Goal: Task Accomplishment & Management: Manage account settings

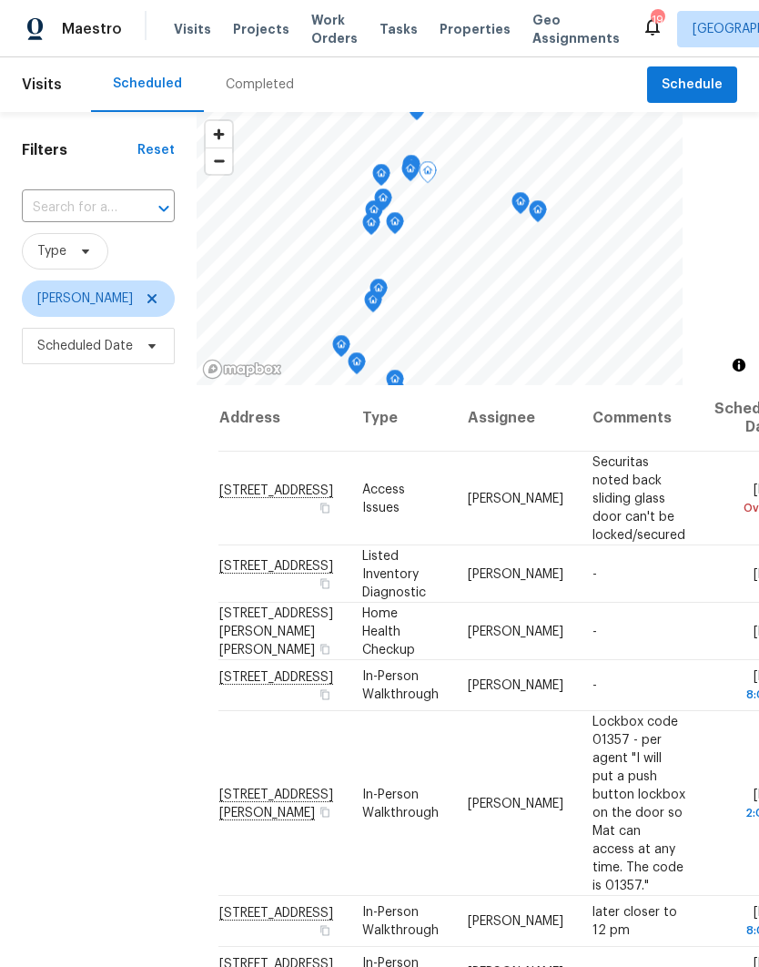
click at [0, 0] on icon at bounding box center [0, 0] width 0 height 0
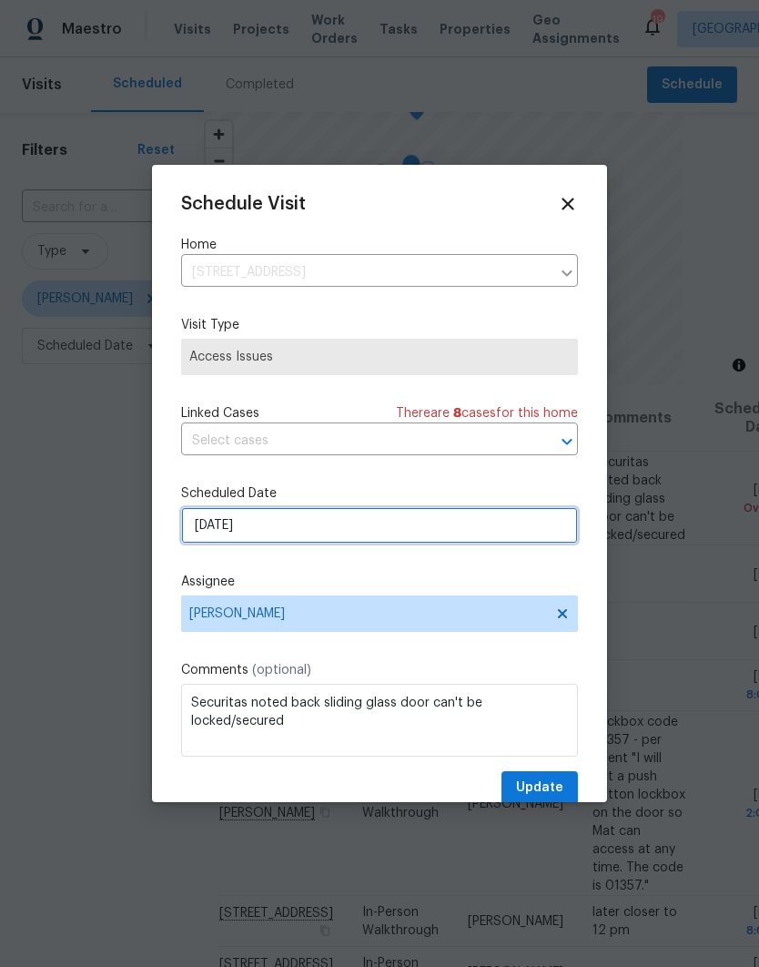
click at [199, 544] on input "[DATE]" at bounding box center [379, 525] width 397 height 36
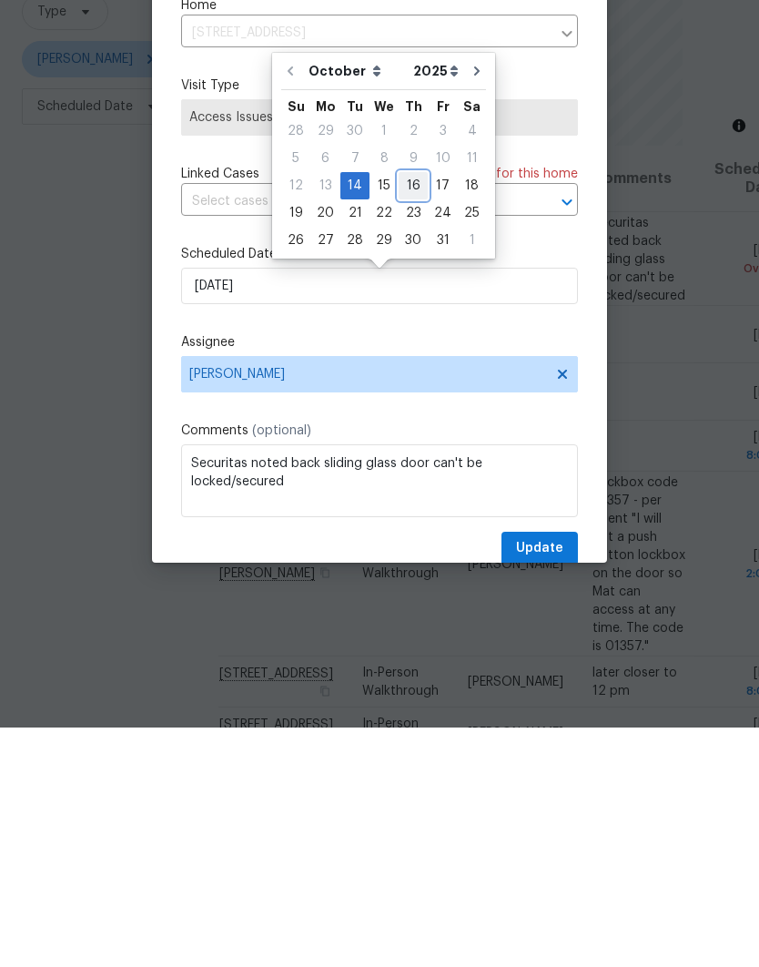
click at [403, 412] on div "16" at bounding box center [413, 424] width 29 height 25
type input "[DATE]"
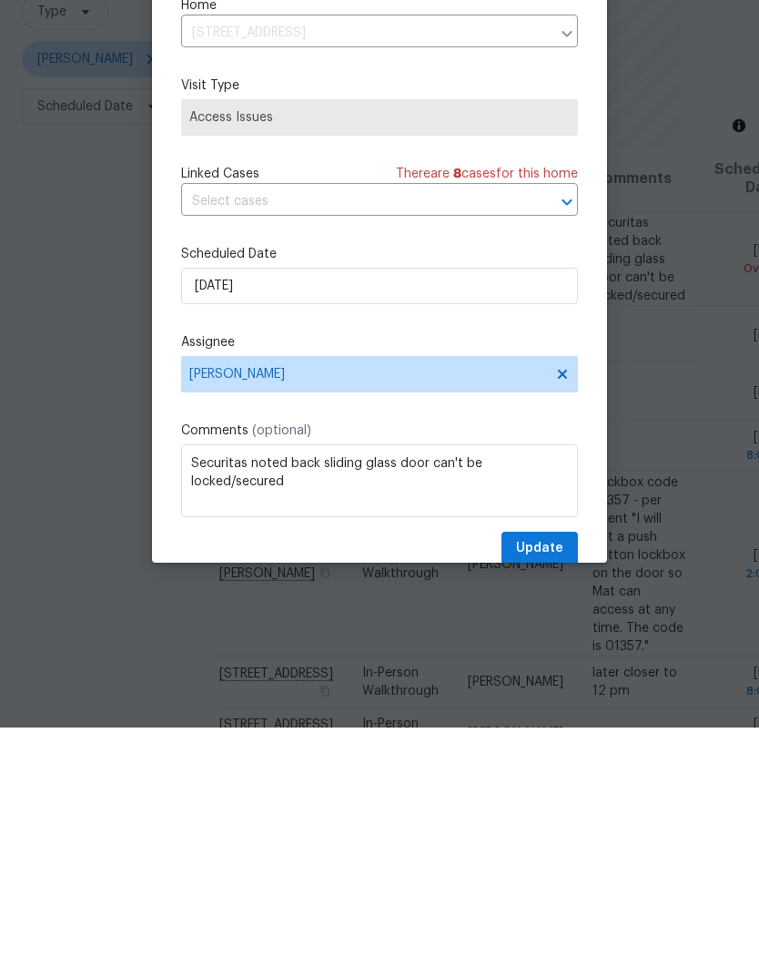
scroll to position [73, 0]
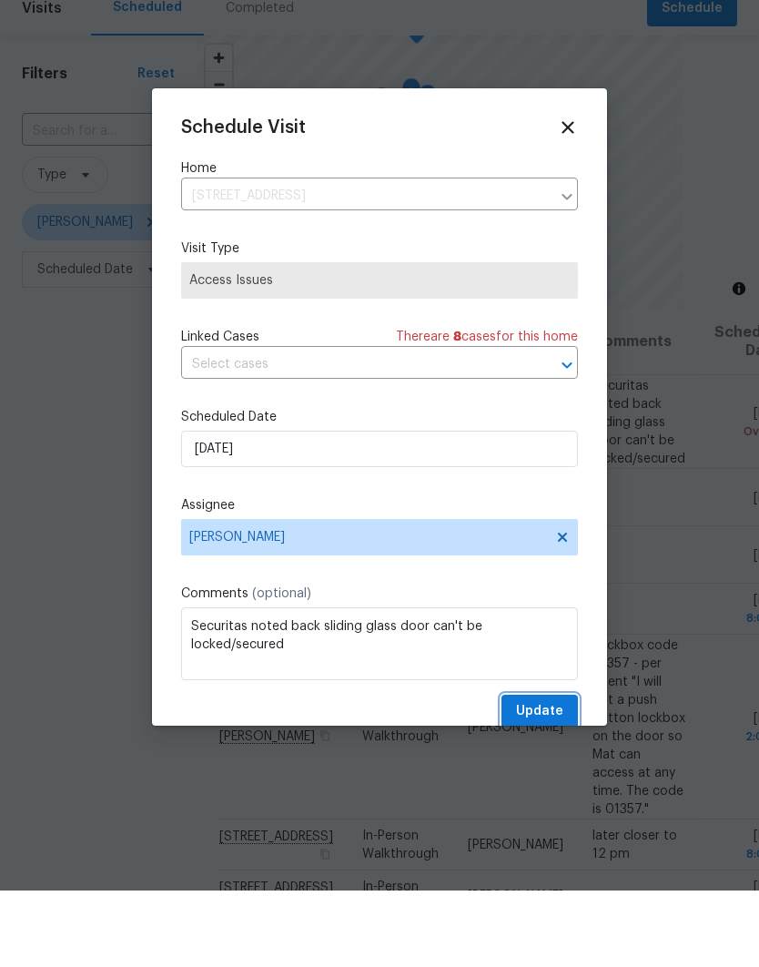
click at [550, 777] on span "Update" at bounding box center [539, 788] width 47 height 23
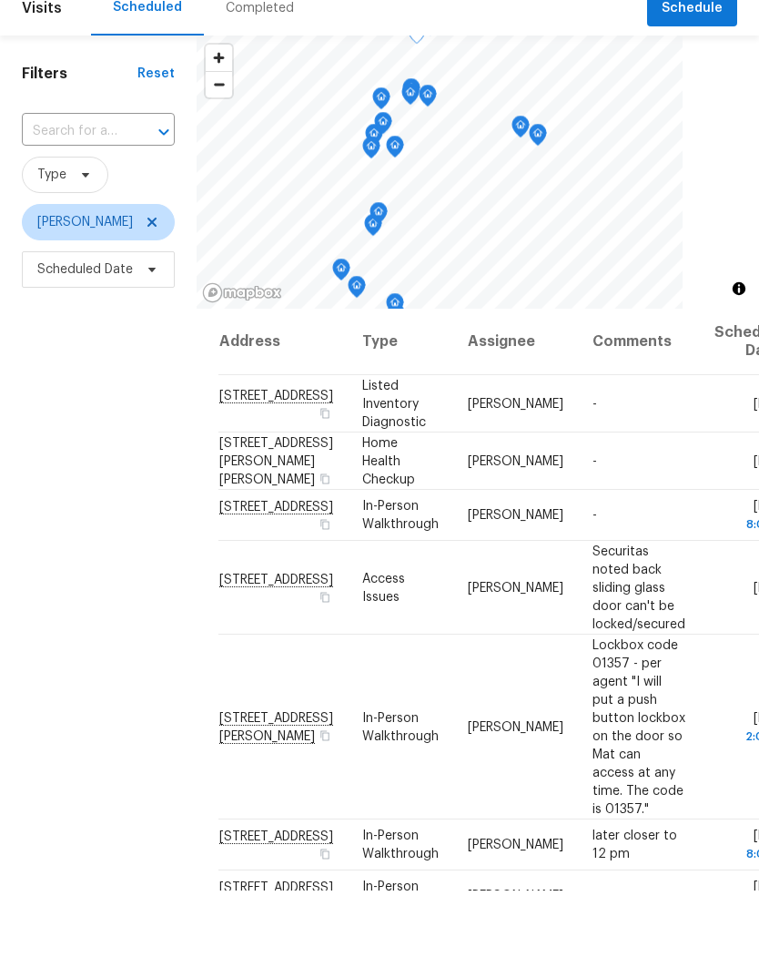
click at [0, 0] on span at bounding box center [0, 0] width 0 height 0
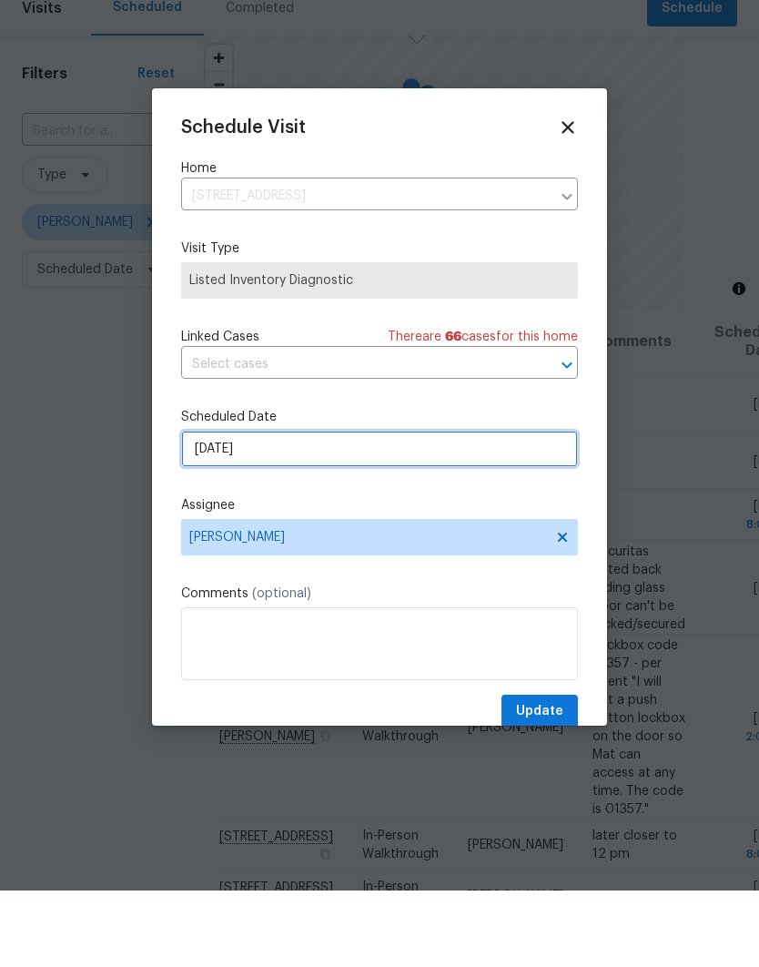
click at [198, 507] on input "[DATE]" at bounding box center [379, 525] width 397 height 36
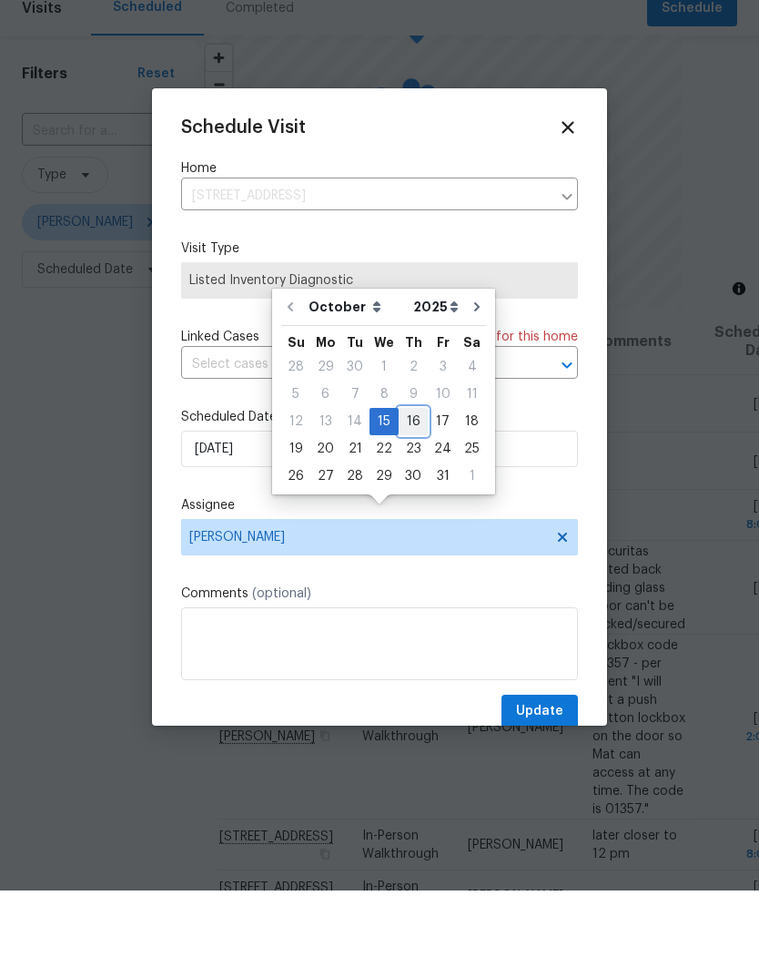
click at [415, 485] on div "16" at bounding box center [413, 497] width 29 height 25
type input "[DATE]"
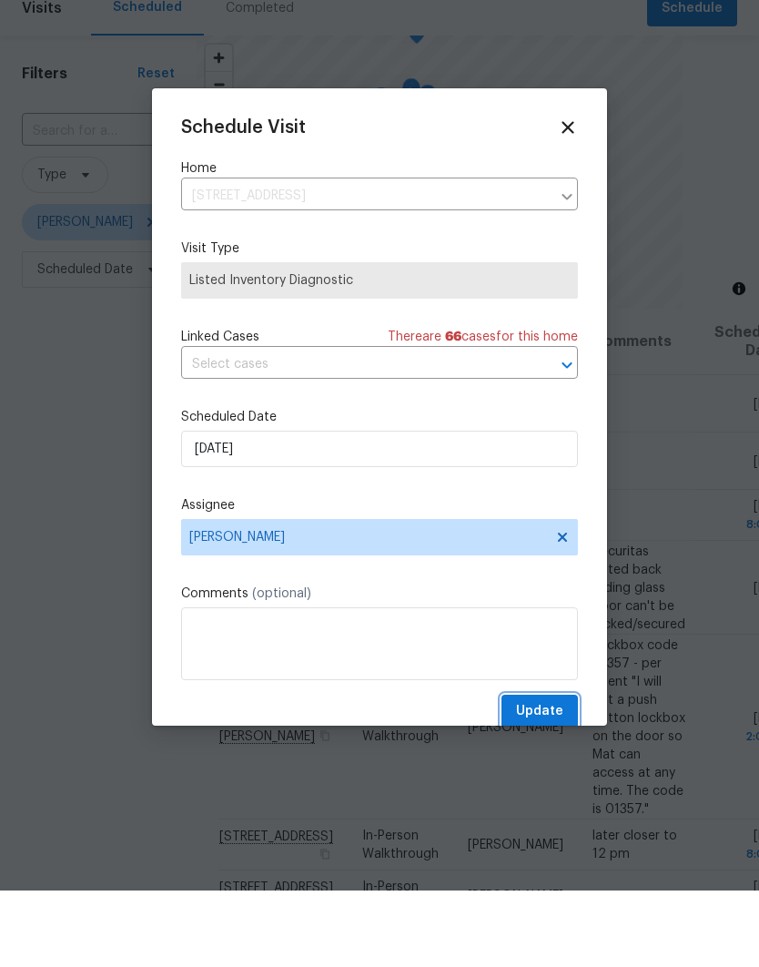
click at [552, 777] on span "Update" at bounding box center [539, 788] width 47 height 23
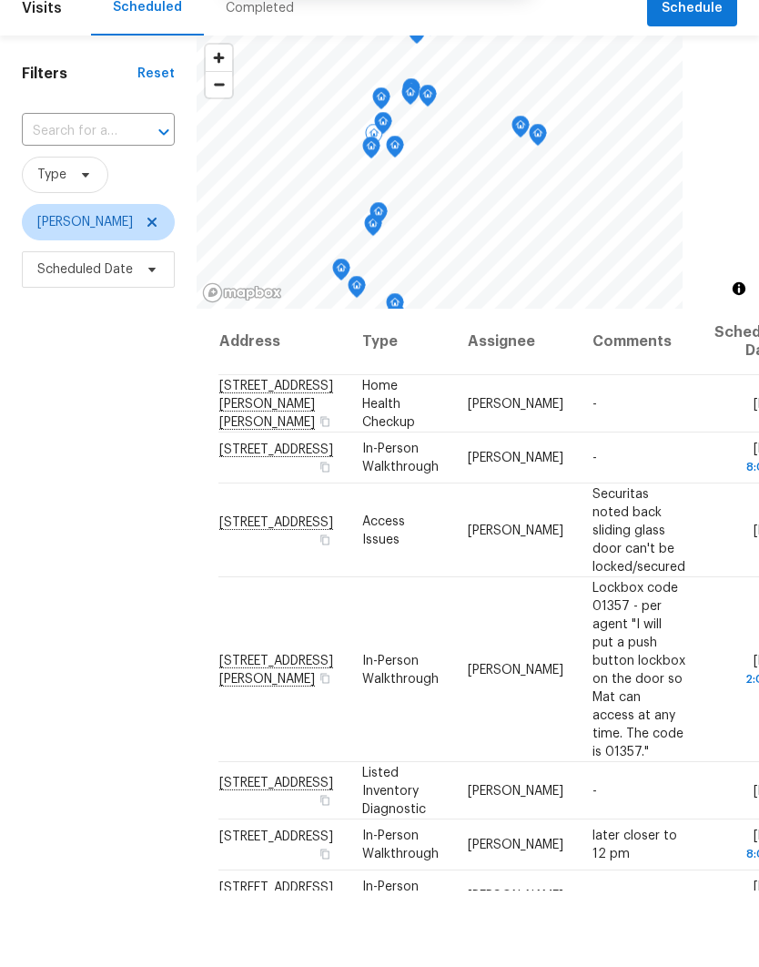
click at [0, 0] on icon at bounding box center [0, 0] width 0 height 0
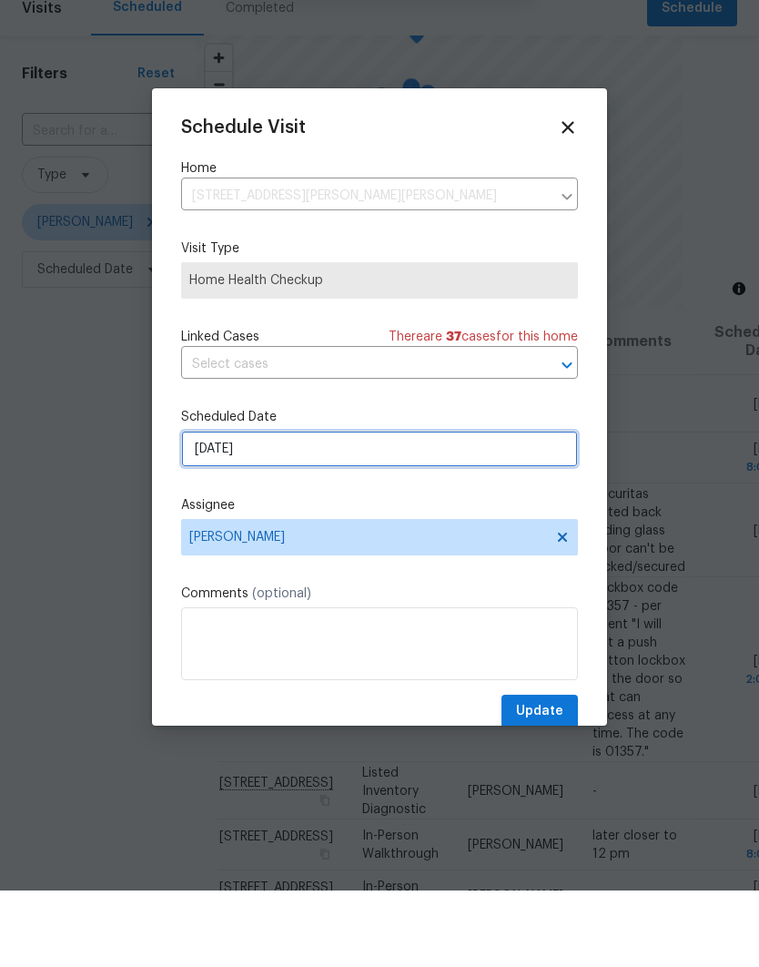
click at [202, 507] on input "[DATE]" at bounding box center [379, 525] width 397 height 36
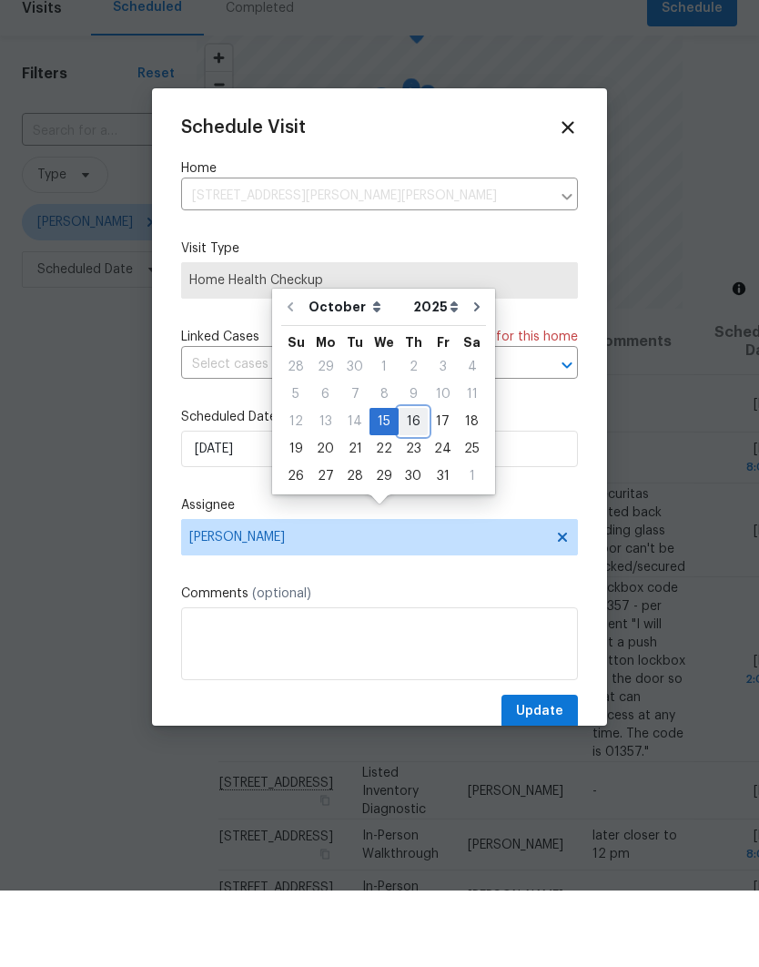
click at [412, 485] on div "16" at bounding box center [413, 497] width 29 height 25
type input "[DATE]"
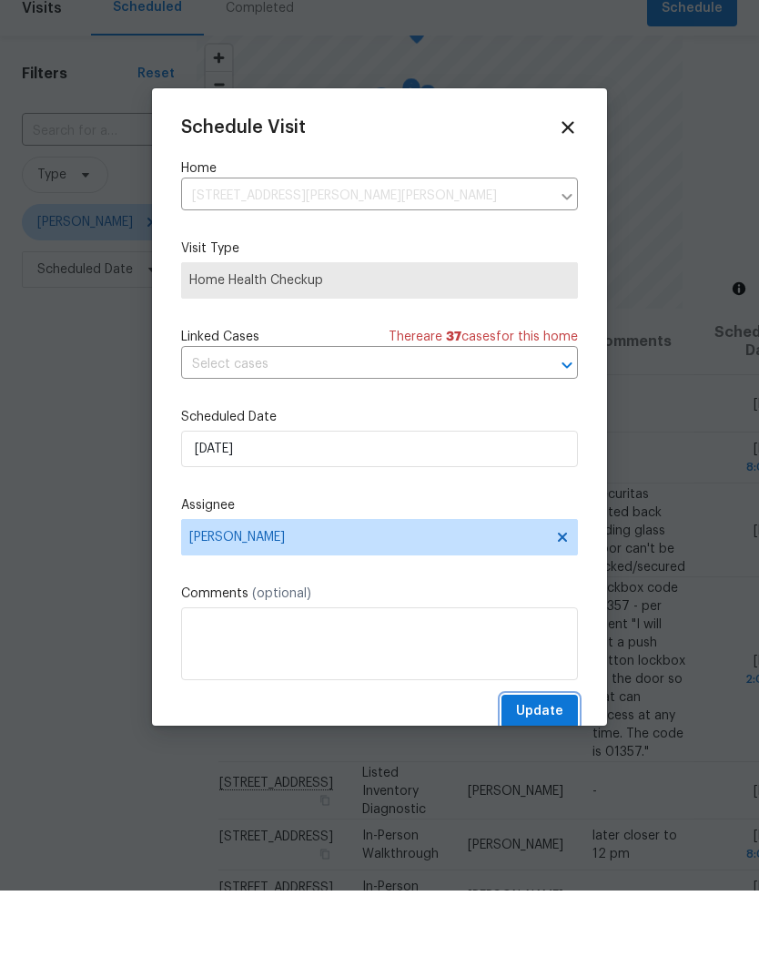
click at [552, 777] on span "Update" at bounding box center [539, 788] width 47 height 23
